Goal: Task Accomplishment & Management: Complete application form

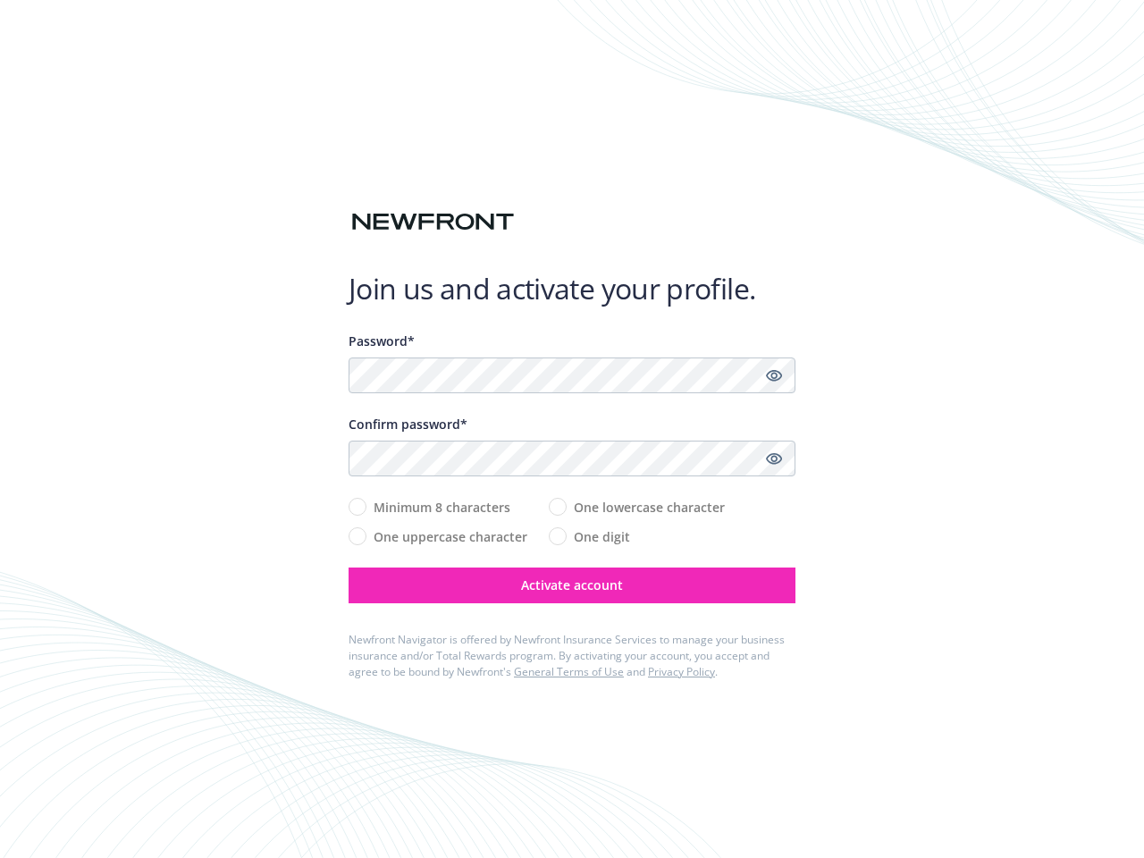
click at [572, 429] on div "Confirm password*" at bounding box center [572, 424] width 447 height 19
click at [774, 375] on icon "Show password" at bounding box center [774, 375] width 16 height 16
click at [774, 458] on icon "Show password" at bounding box center [774, 458] width 16 height 16
click at [572, 585] on span "Activate account" at bounding box center [572, 584] width 102 height 17
